Goal: Information Seeking & Learning: Learn about a topic

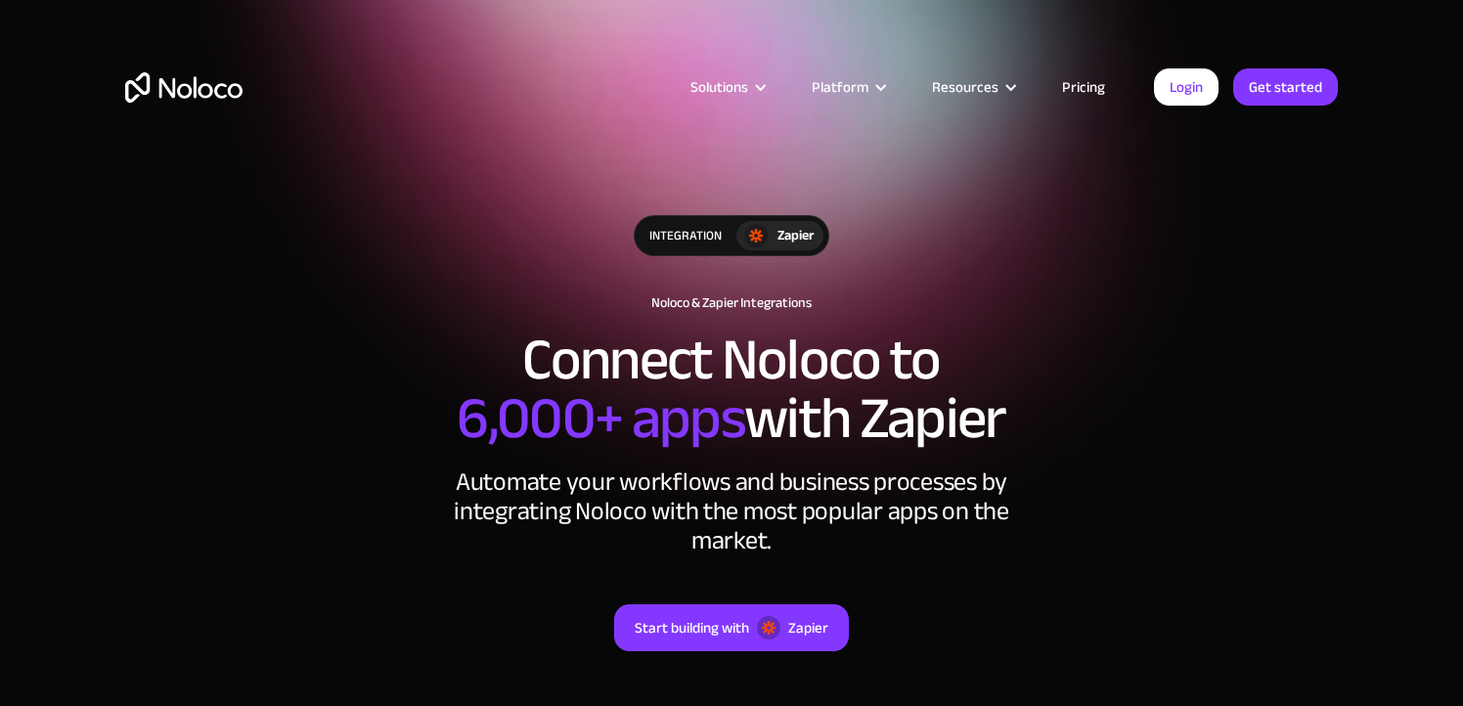
click at [395, 154] on div "Solutions Use Cases Business Types Project Management Keep track of customers, …" at bounding box center [732, 106] width 1252 height 115
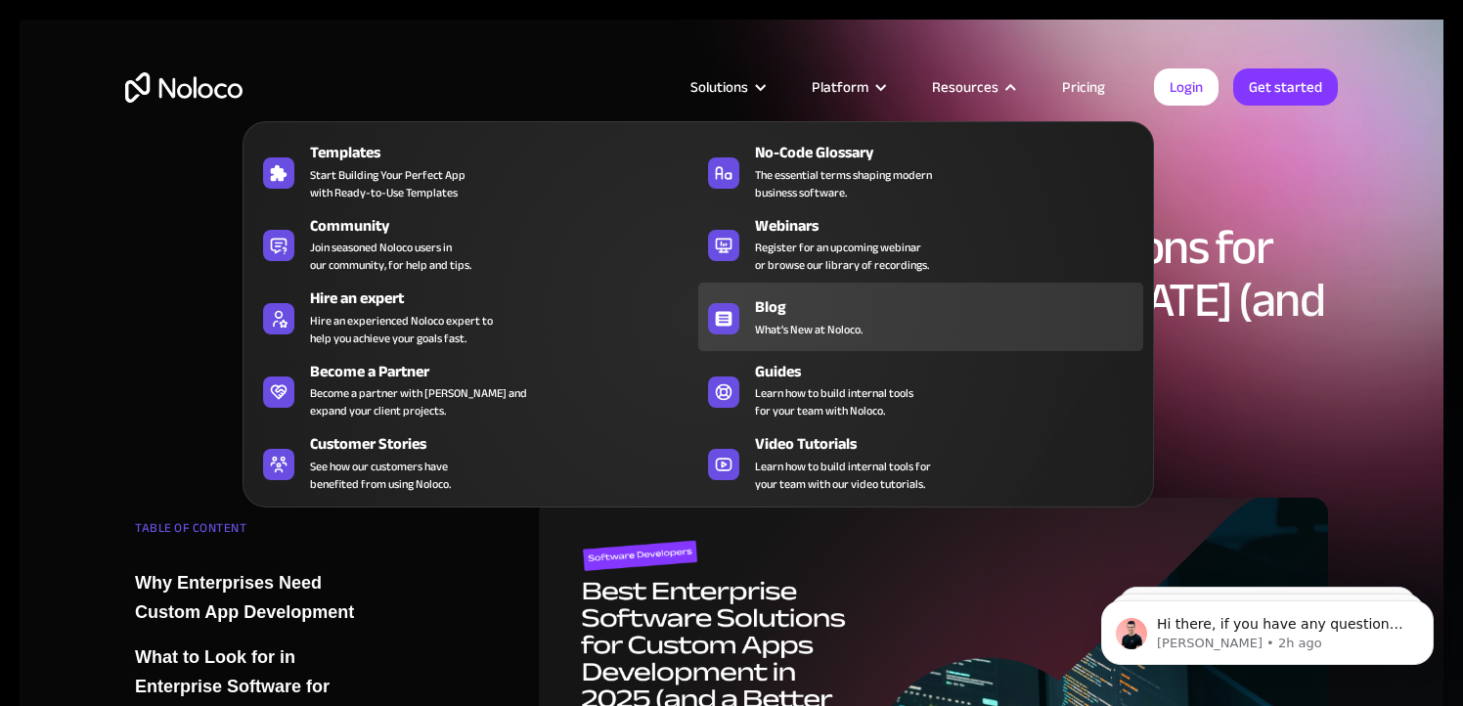
click at [751, 327] on link "Blog What's New at Noloco." at bounding box center [920, 317] width 445 height 68
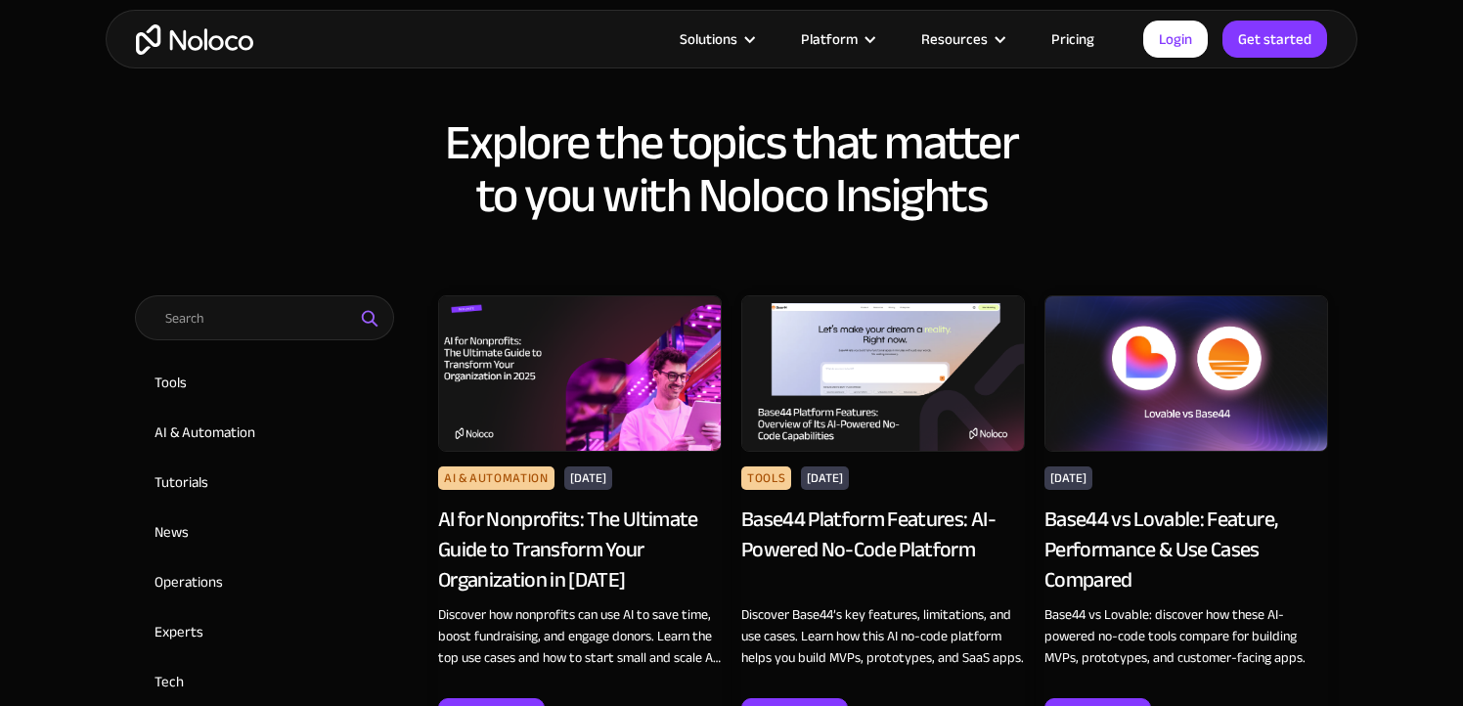
scroll to position [840, 0]
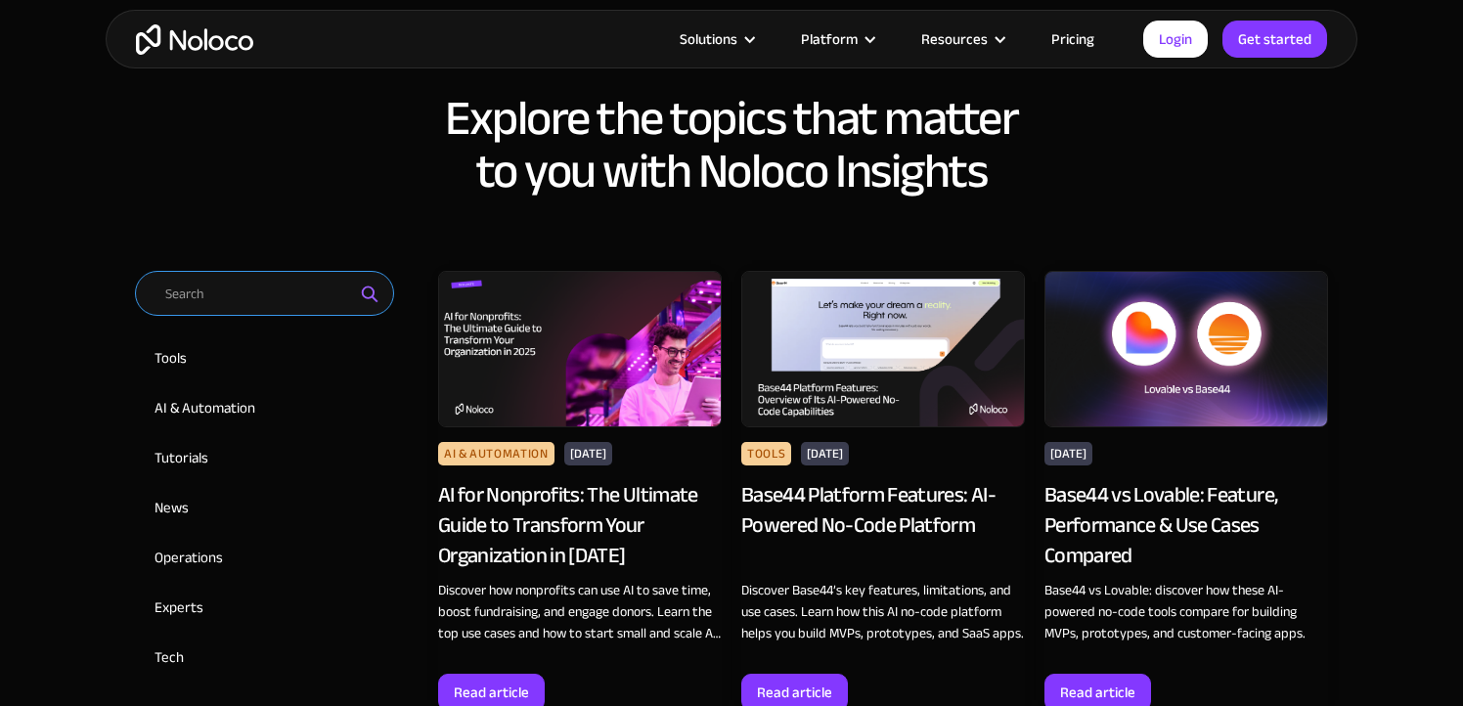
click at [275, 300] on input "Email Form 2" at bounding box center [264, 293] width 259 height 45
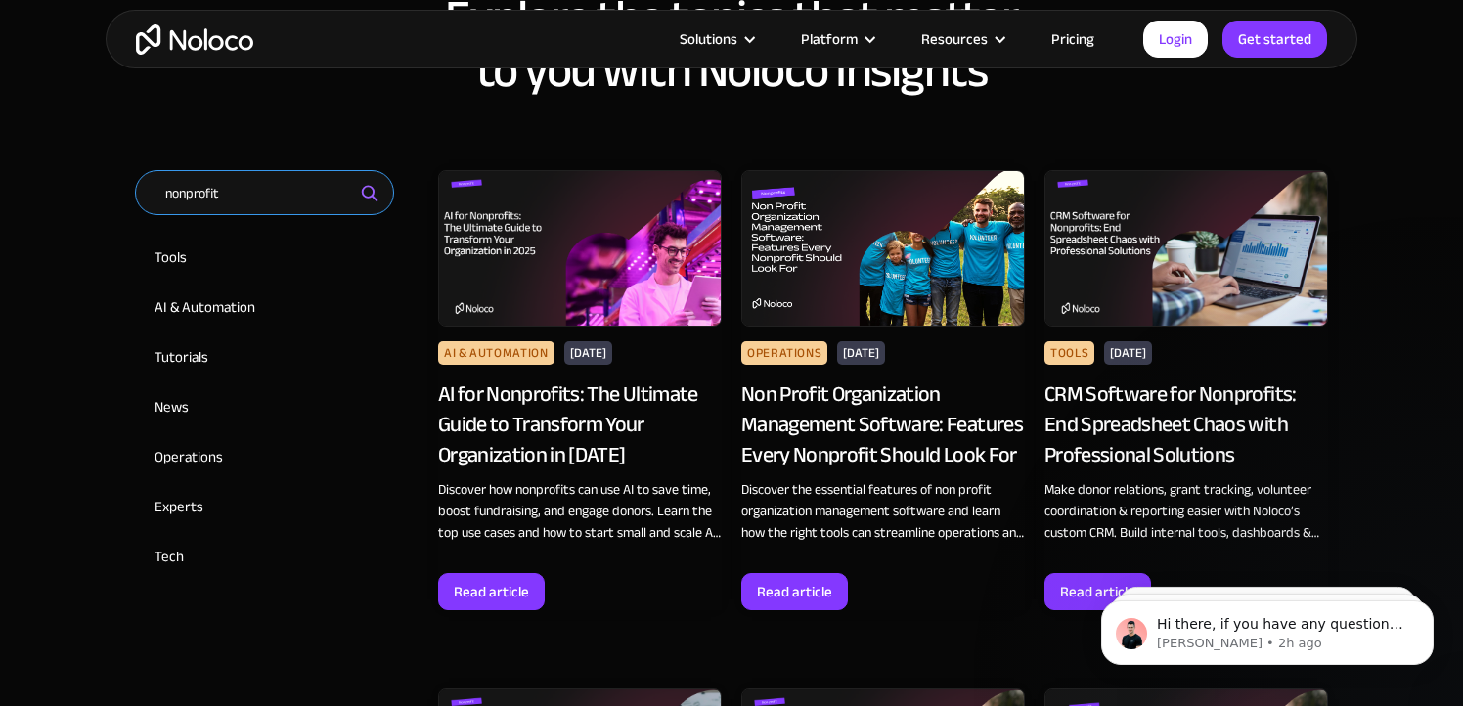
scroll to position [924, 0]
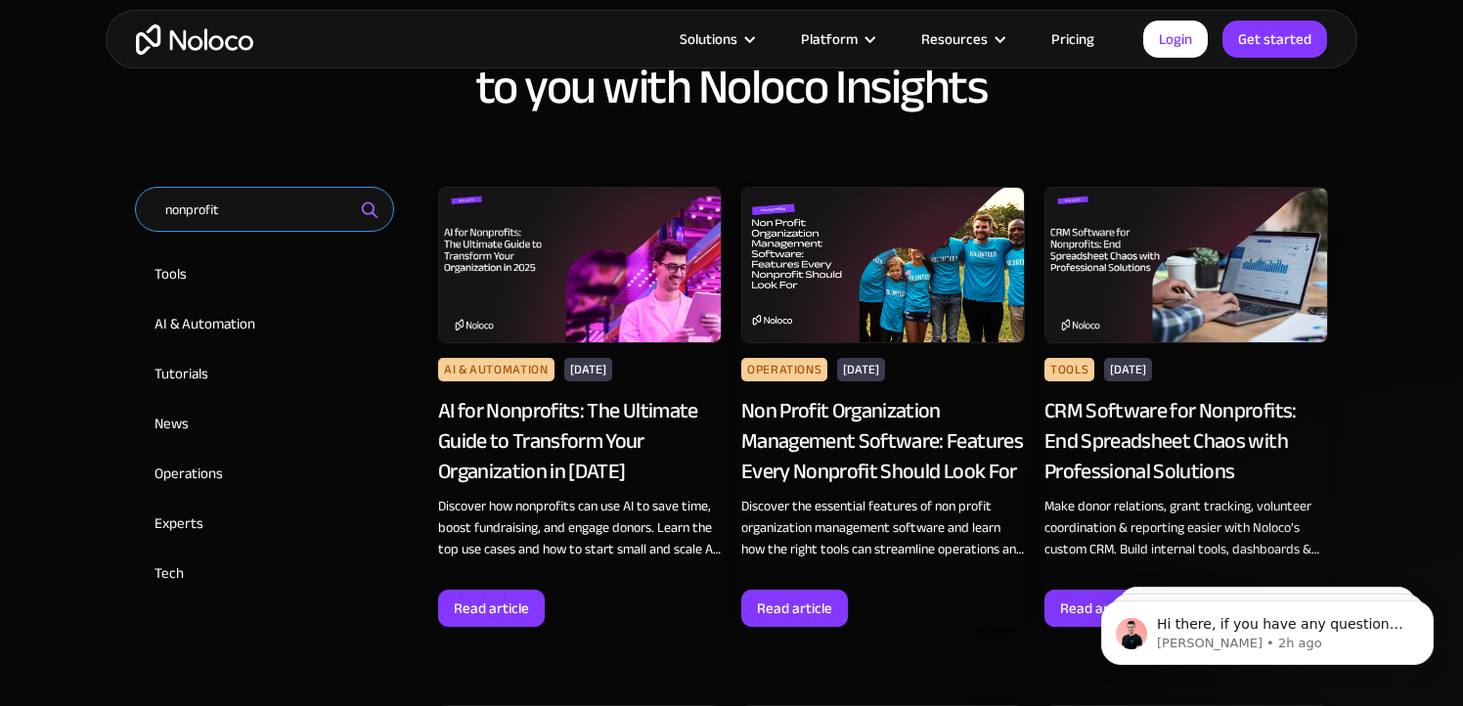
click at [186, 208] on input "nonprofit" at bounding box center [264, 209] width 259 height 45
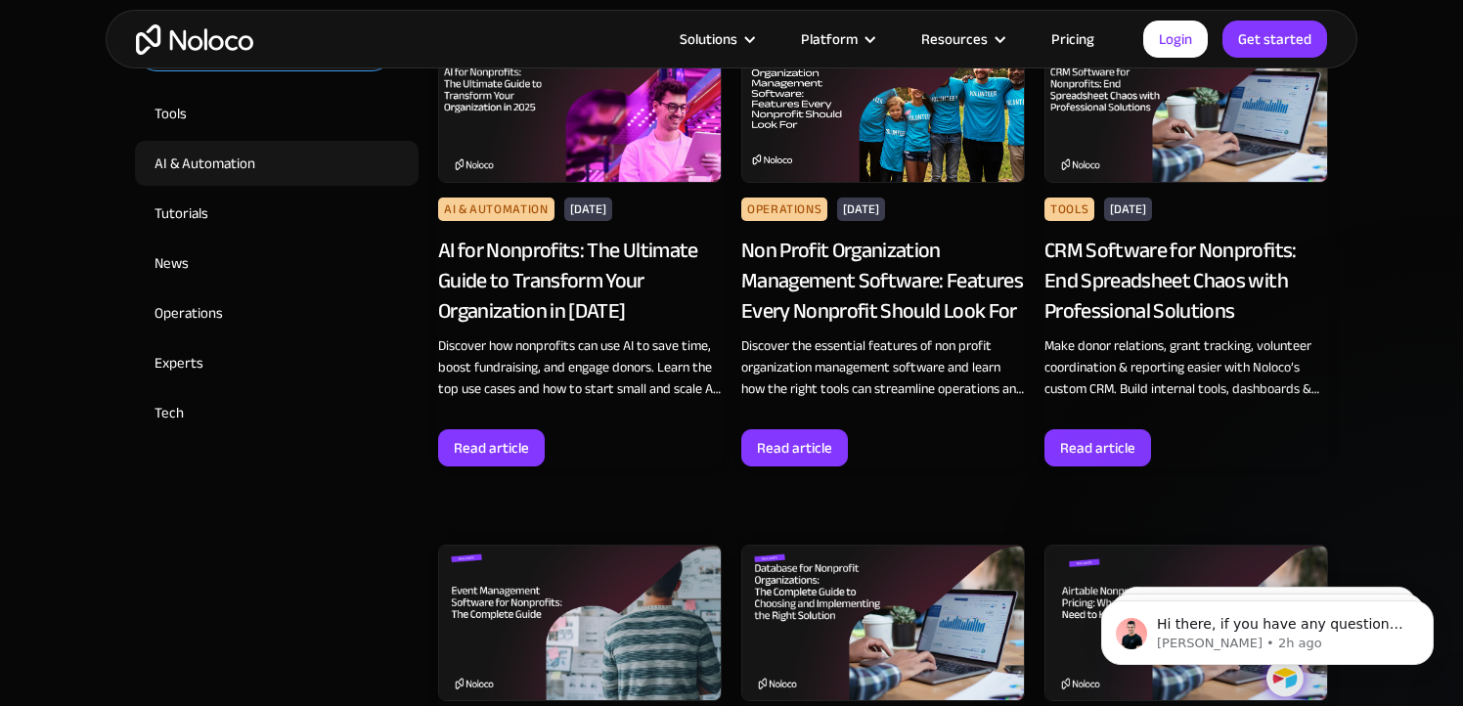
scroll to position [989, 0]
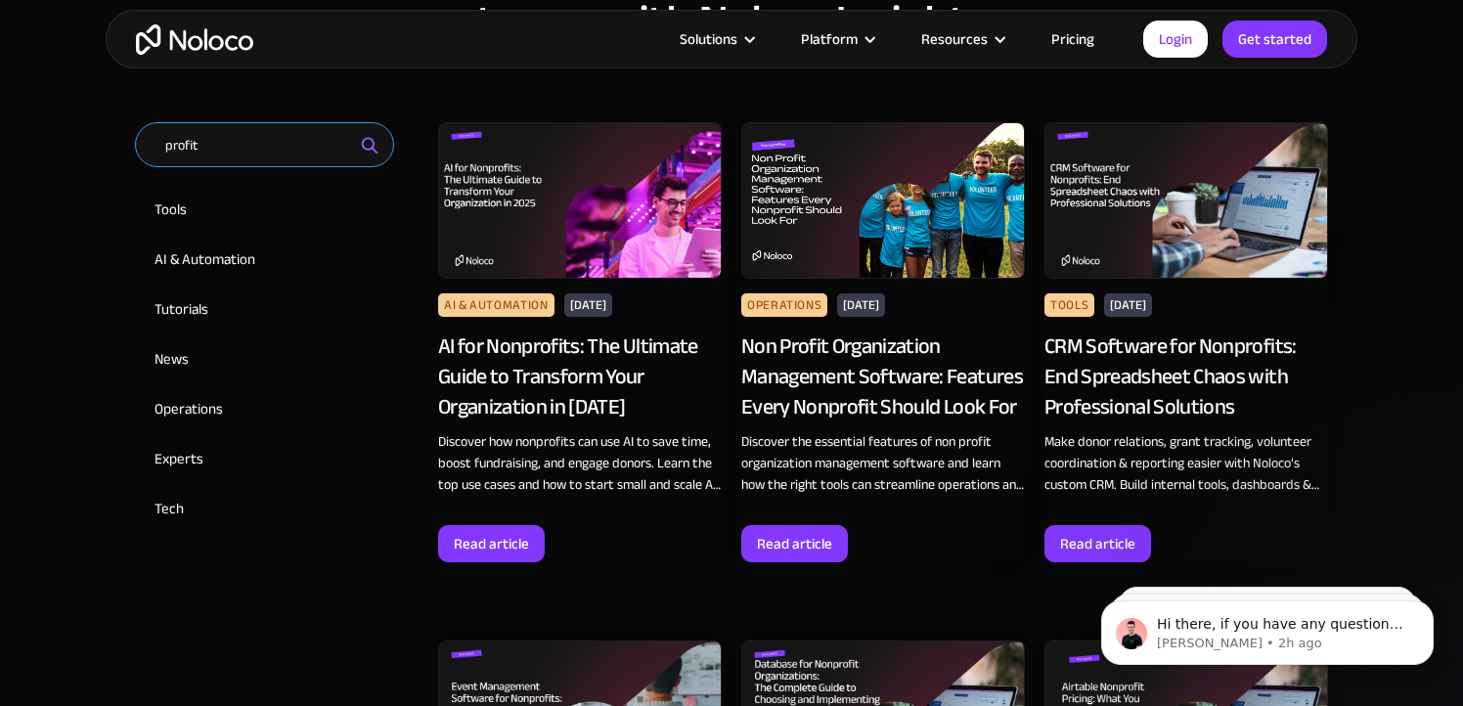
click at [253, 142] on input "profit" at bounding box center [264, 144] width 259 height 45
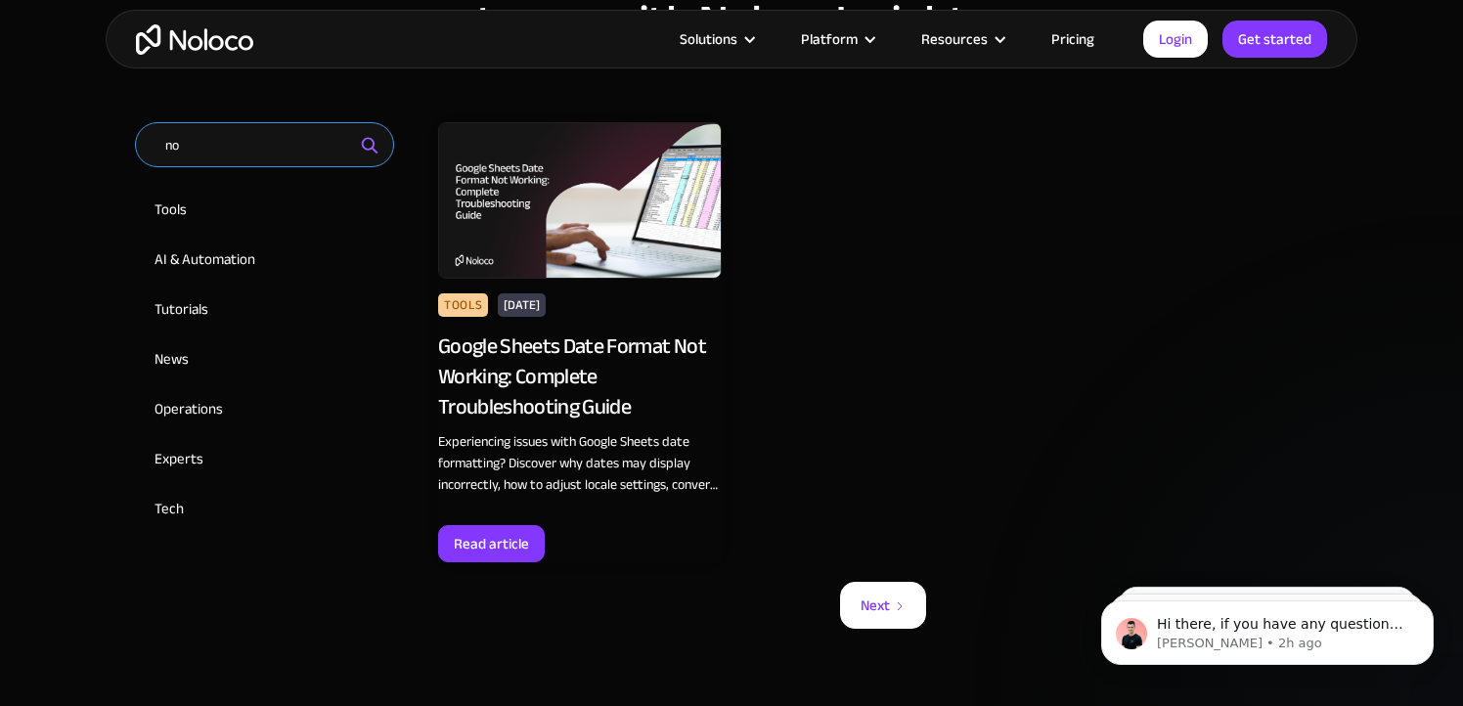
type input "n"
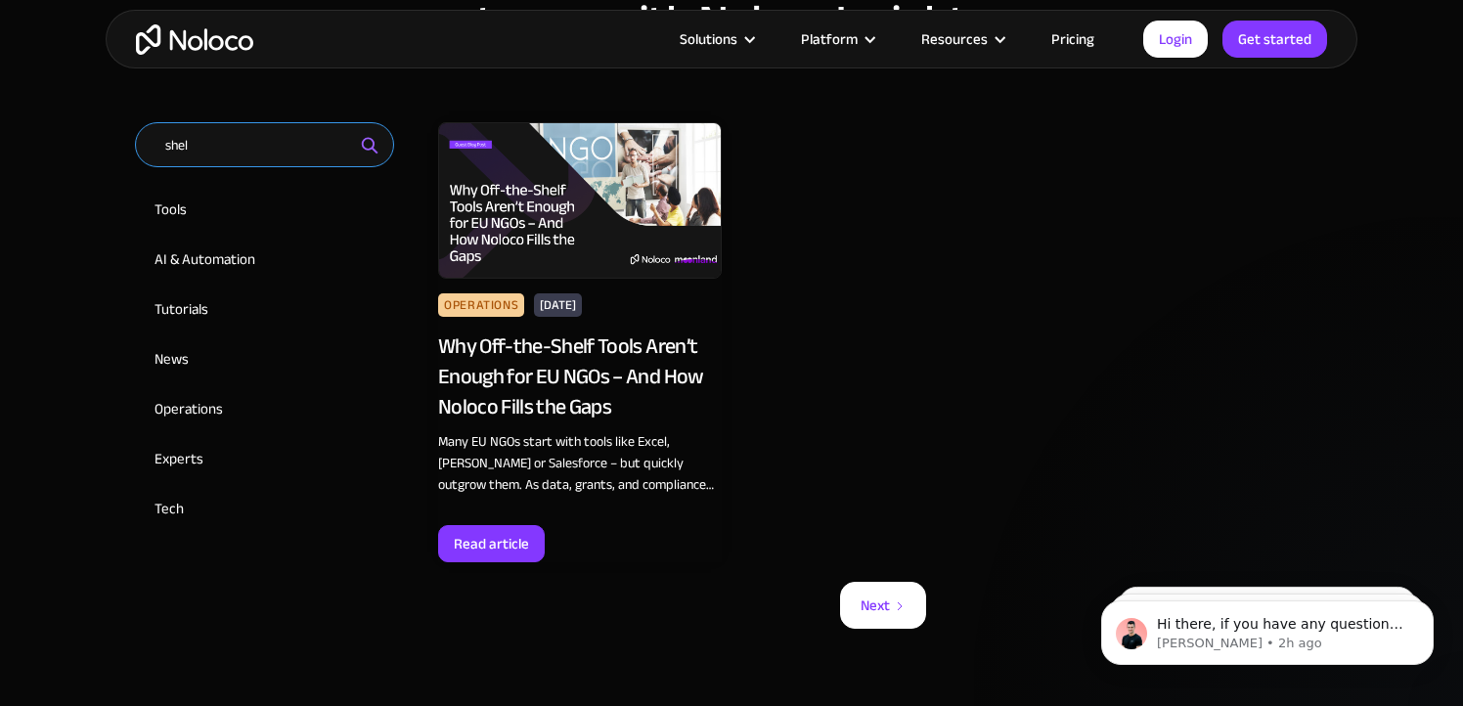
type input "shel"
click at [549, 234] on img at bounding box center [580, 200] width 284 height 156
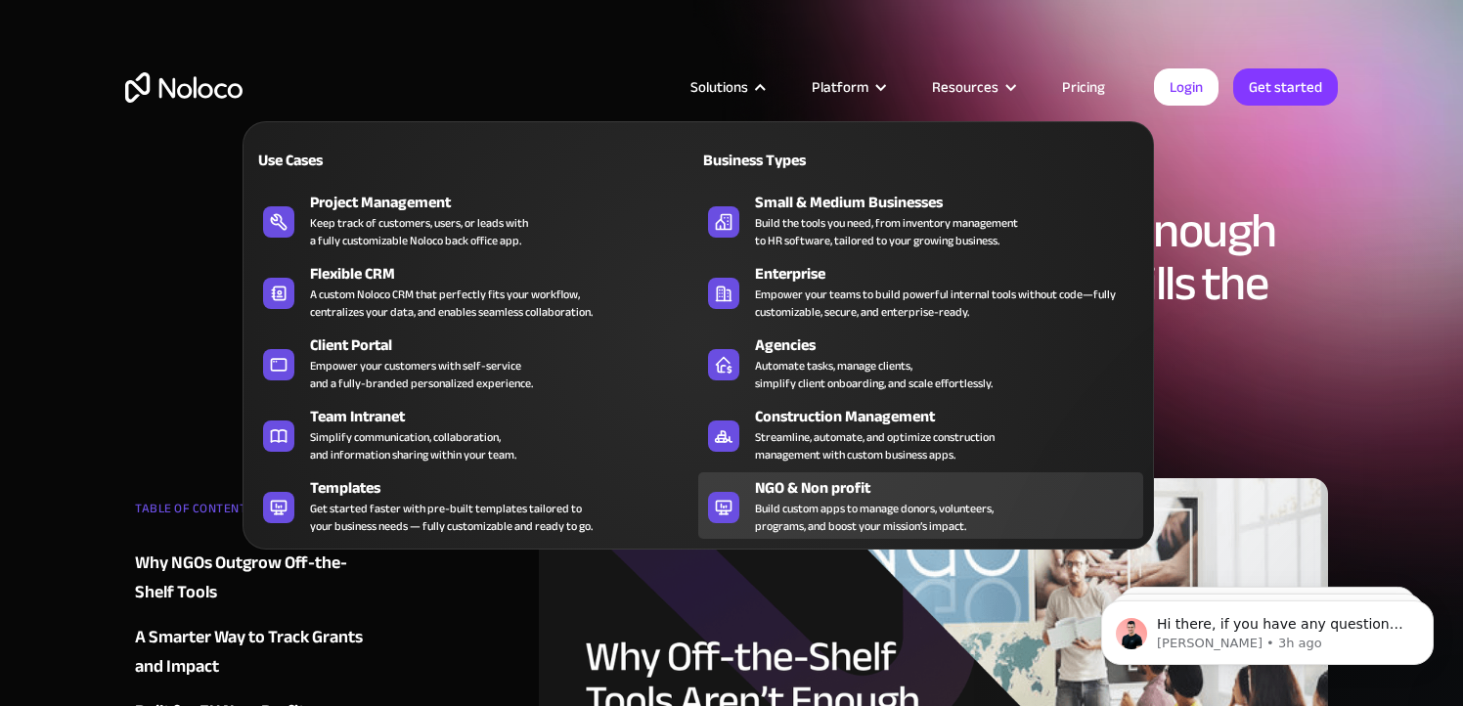
click at [822, 500] on div "Build custom apps to manage donors, volunteers, programs, and boost your missio…" at bounding box center [874, 517] width 239 height 35
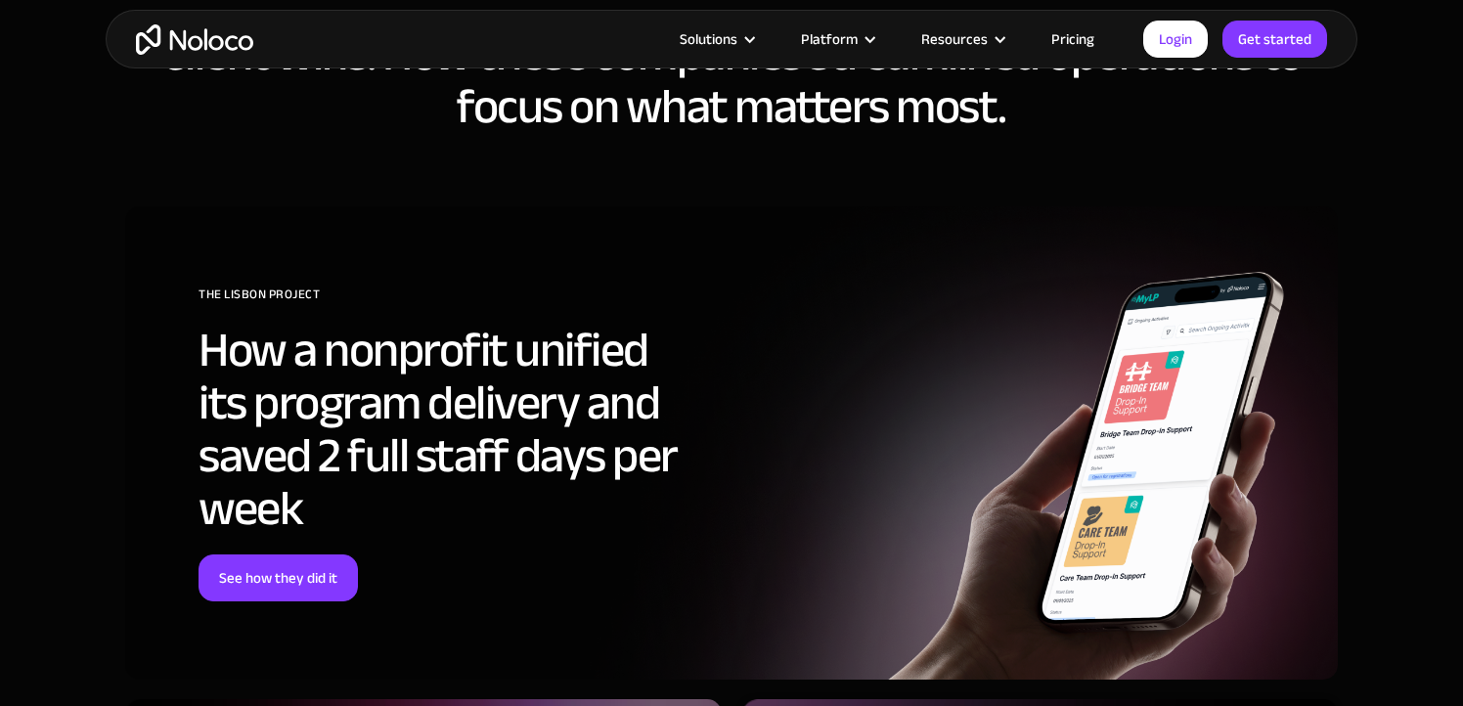
scroll to position [7130, 0]
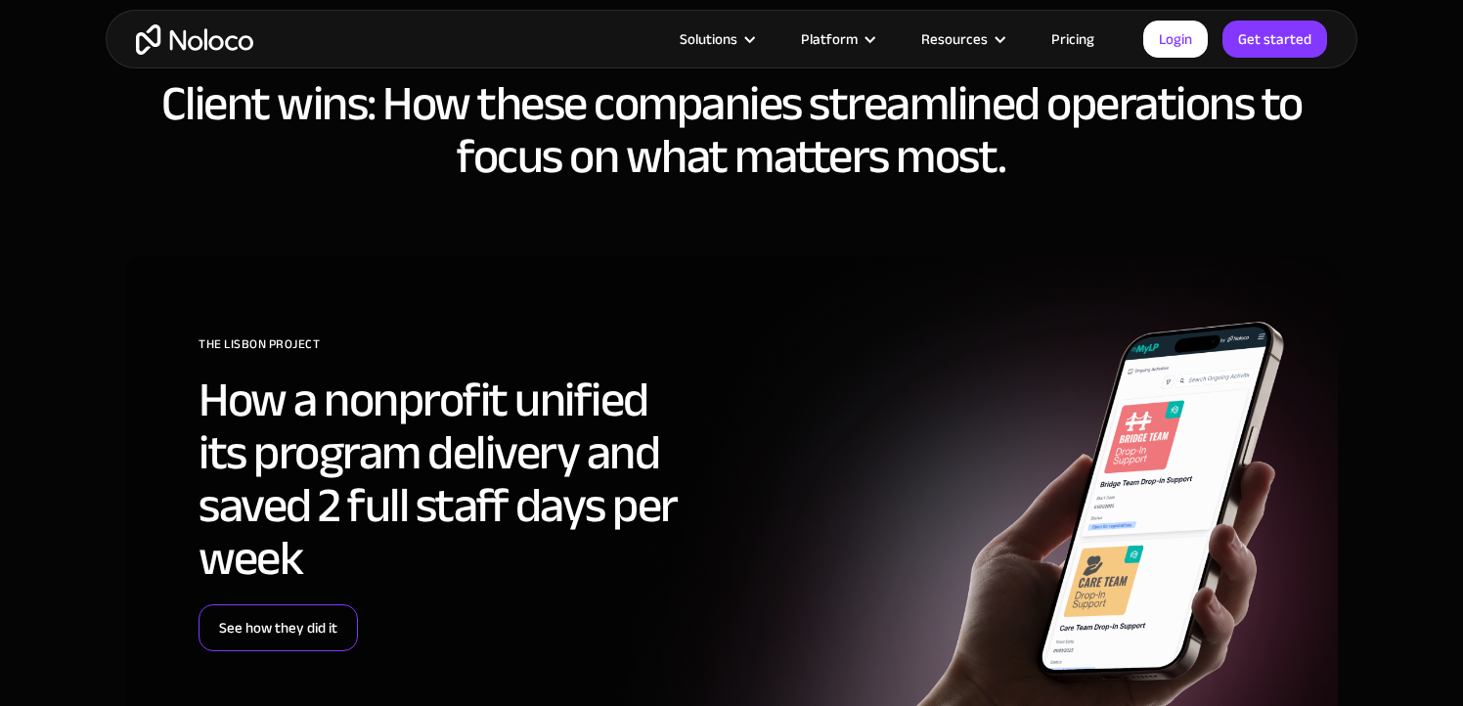
click at [307, 636] on link "See how they did it" at bounding box center [278, 627] width 159 height 47
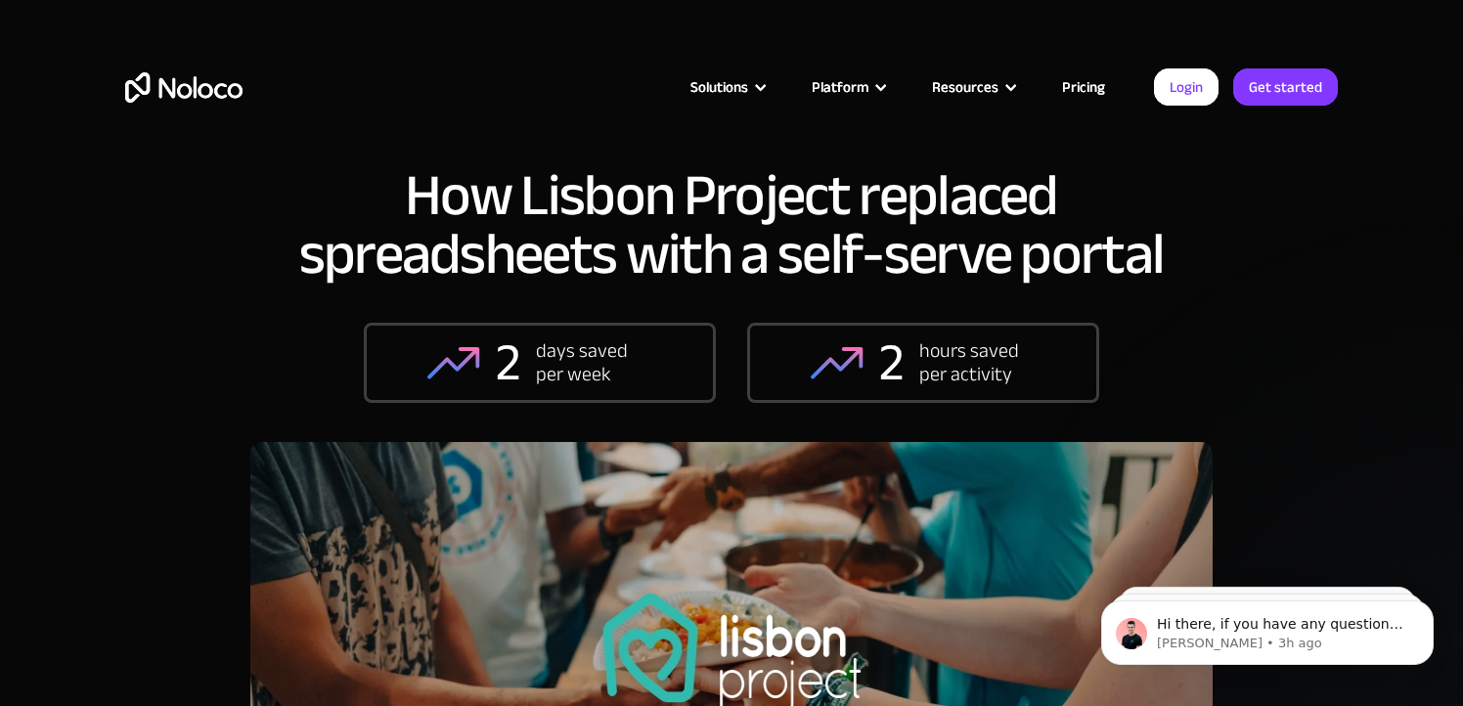
click at [1285, 296] on div "How Lisbon Project replaced spreadsheets with a self-serve portal 2 days saved …" at bounding box center [731, 471] width 1463 height 942
